Goal: Task Accomplishment & Management: Use online tool/utility

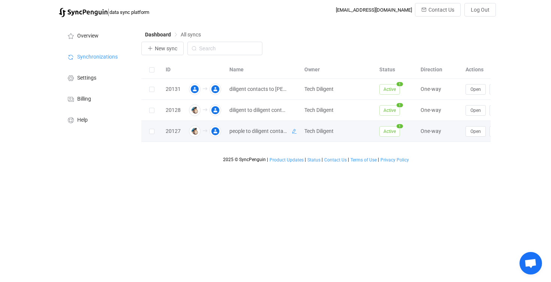
click at [293, 133] on icon at bounding box center [294, 131] width 5 height 5
click at [289, 152] on div "2025 © SyncPenguin | Product Updates | Status | Contact Us | Terms of Use | Pri…" at bounding box center [316, 152] width 350 height 21
click at [478, 135] on button "Open" at bounding box center [476, 131] width 20 height 11
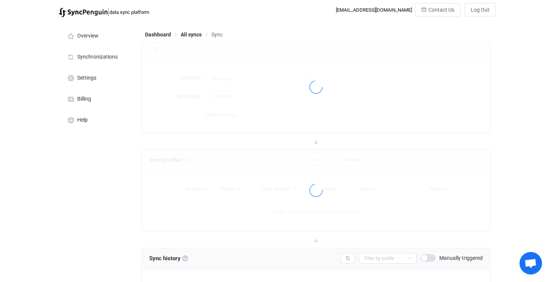
type input "Mailchimp → Google"
type input "10 minutes"
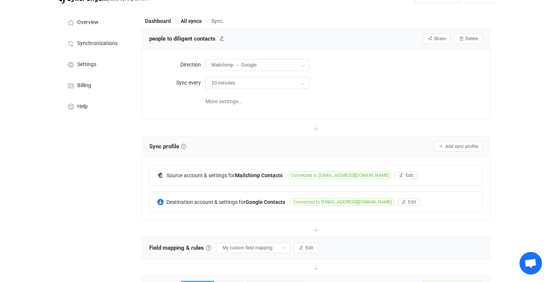
scroll to position [16, 0]
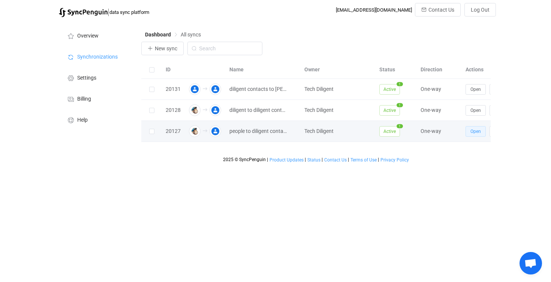
click at [474, 134] on span "Open" at bounding box center [476, 131] width 11 height 5
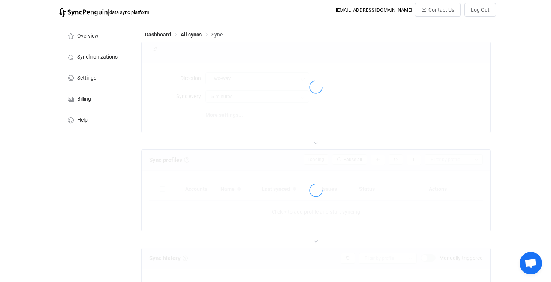
type input "Mailchimp → Google"
type input "10 minutes"
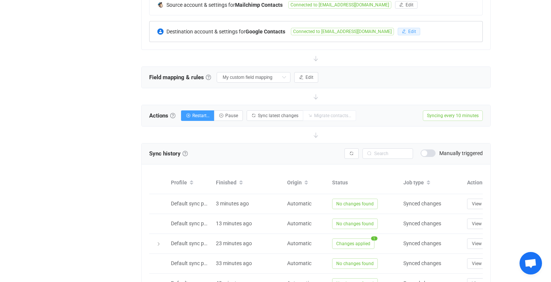
scroll to position [187, 0]
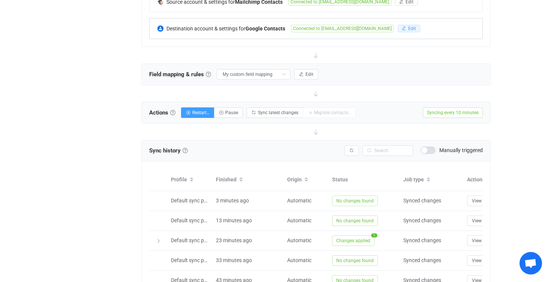
click at [408, 27] on span "Edit" at bounding box center [412, 28] width 8 height 5
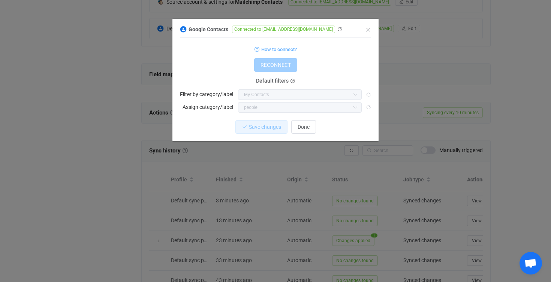
click at [308, 32] on div "Google Contacts Connected to [EMAIL_ADDRESS][DOMAIN_NAME]" at bounding box center [272, 28] width 184 height 9
click at [337, 27] on icon "dialog" at bounding box center [339, 29] width 5 height 5
click at [254, 29] on span "Connected to [EMAIL_ADDRESS][DOMAIN_NAME]" at bounding box center [283, 30] width 103 height 8
click at [281, 51] on span "How to connect?" at bounding box center [279, 49] width 36 height 9
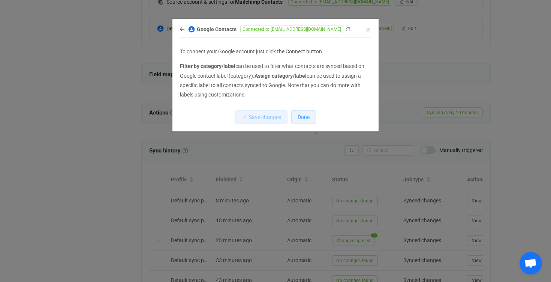
click at [302, 118] on span "Done" at bounding box center [304, 117] width 12 height 6
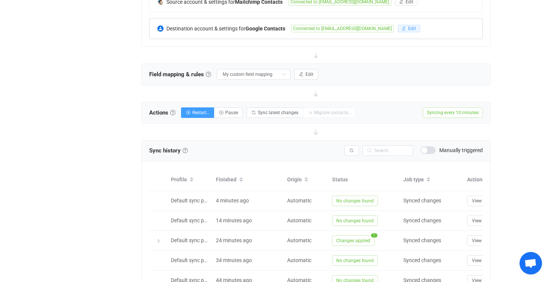
click at [408, 27] on span "Edit" at bounding box center [412, 28] width 8 height 5
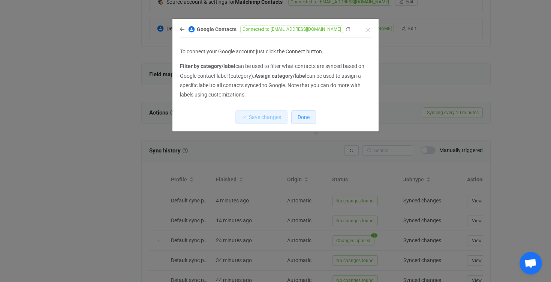
click at [300, 116] on span "Done" at bounding box center [304, 117] width 12 height 6
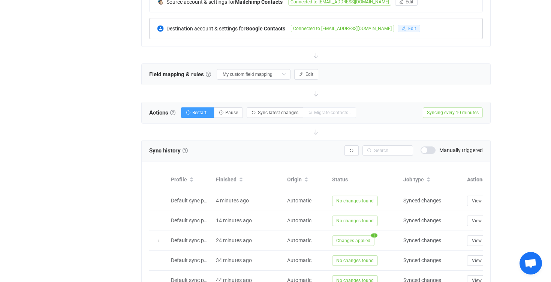
click at [398, 28] on button "Edit" at bounding box center [409, 29] width 23 height 8
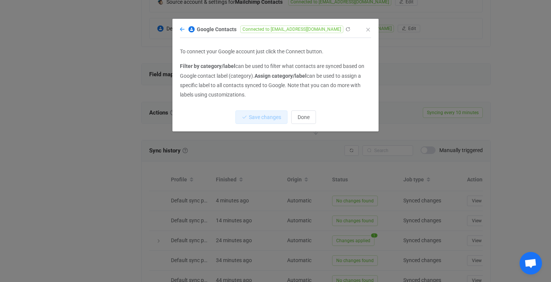
click at [182, 30] on icon "dialog" at bounding box center [182, 29] width 5 height 5
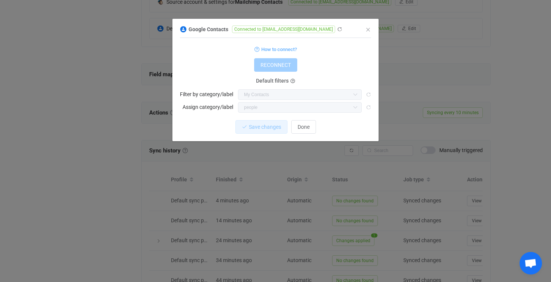
click at [294, 29] on span "Connected to [EMAIL_ADDRESS][DOMAIN_NAME]" at bounding box center [283, 30] width 103 height 8
click at [249, 26] on span "Connected to [EMAIL_ADDRESS][DOMAIN_NAME]" at bounding box center [283, 30] width 103 height 8
click at [190, 32] on span "Google Contacts" at bounding box center [209, 29] width 40 height 6
click at [367, 30] on icon "Close" at bounding box center [368, 30] width 6 height 6
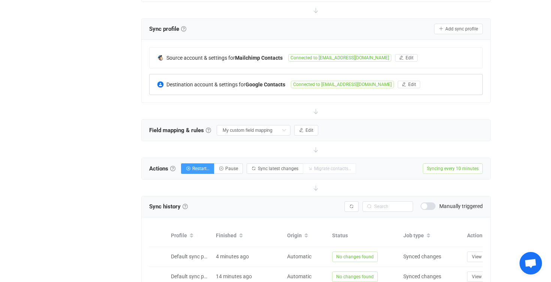
scroll to position [126, 0]
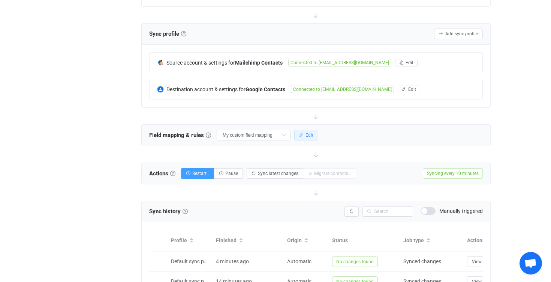
click at [306, 134] on span "Edit" at bounding box center [310, 134] width 8 height 5
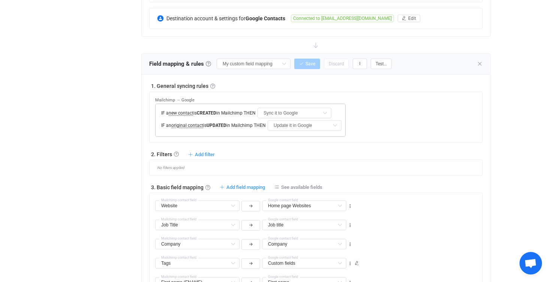
scroll to position [0, 0]
